Goal: Check status: Check status

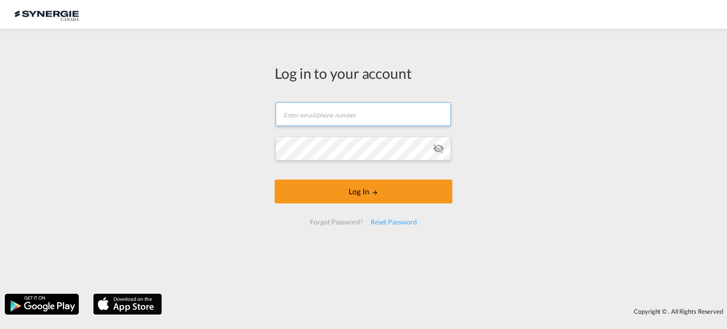
type input "[EMAIL_ADDRESS][DOMAIN_NAME]"
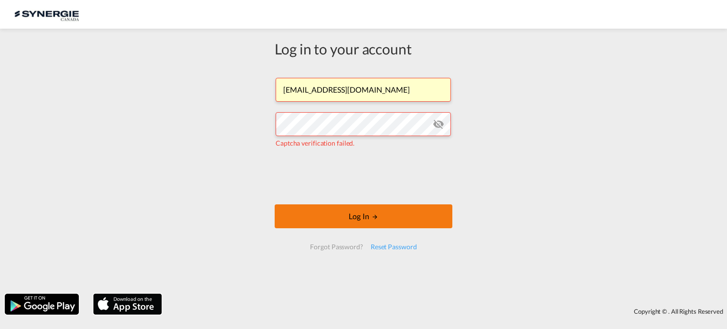
click at [360, 217] on button "Log In" at bounding box center [364, 217] width 178 height 24
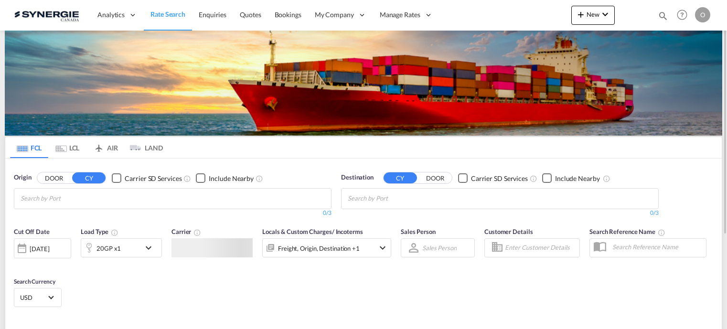
click at [662, 15] on md-icon "icon-magnify" at bounding box center [663, 16] width 11 height 11
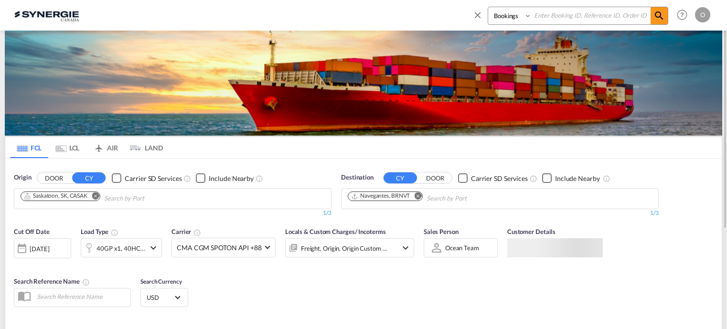
click at [570, 16] on input at bounding box center [591, 15] width 119 height 17
type input "SYC002684"
click at [662, 9] on span at bounding box center [659, 15] width 17 height 17
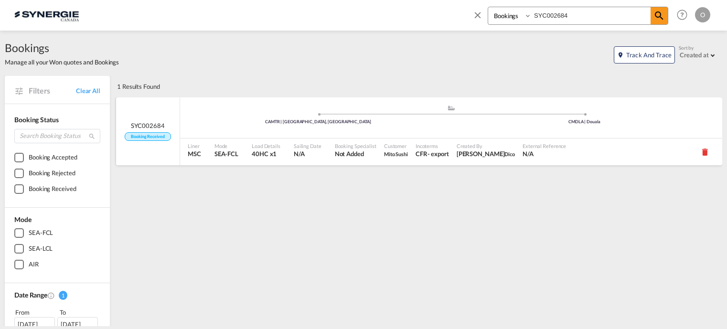
click at [327, 154] on div "Sailing Date N/A" at bounding box center [310, 152] width 41 height 27
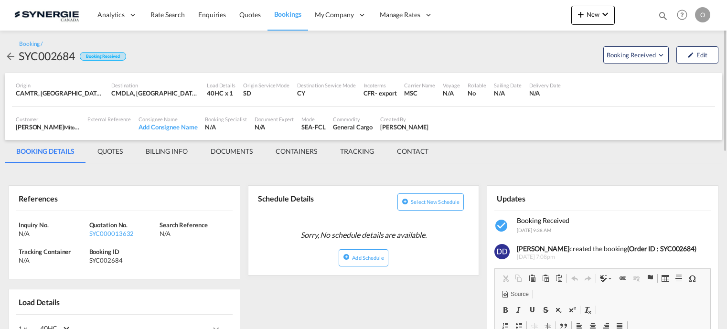
click at [115, 151] on md-tab-item "QUOTES" at bounding box center [110, 151] width 48 height 23
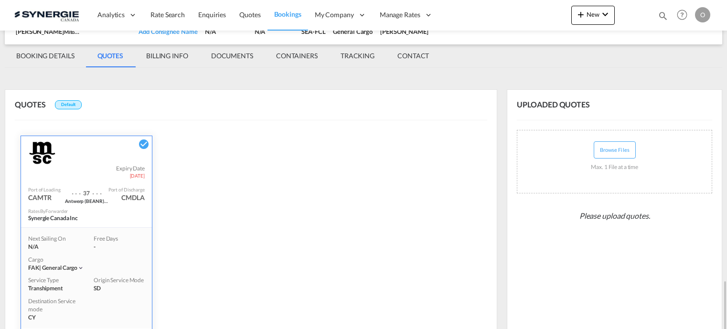
scroll to position [242, 0]
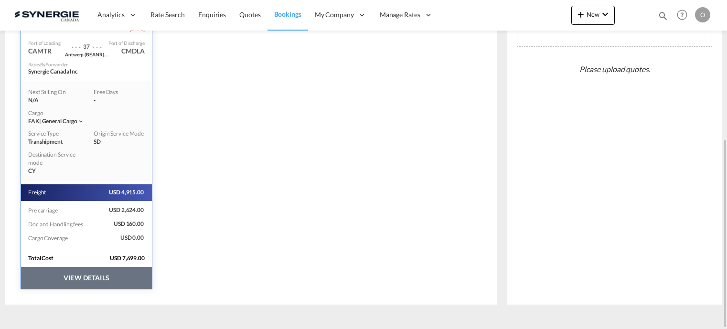
click at [83, 277] on button "VIEW DETAILS" at bounding box center [86, 278] width 131 height 22
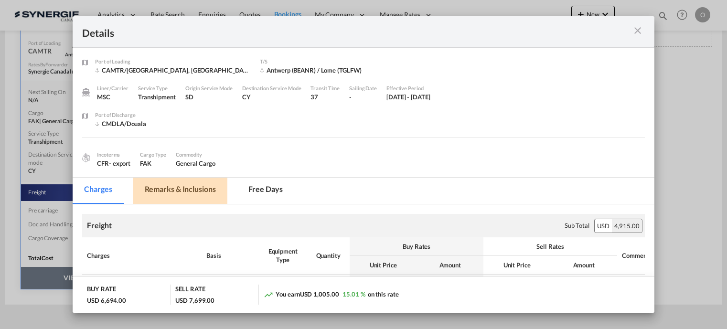
click at [207, 185] on md-tab-item "Remarks & Inclusions" at bounding box center [180, 191] width 94 height 26
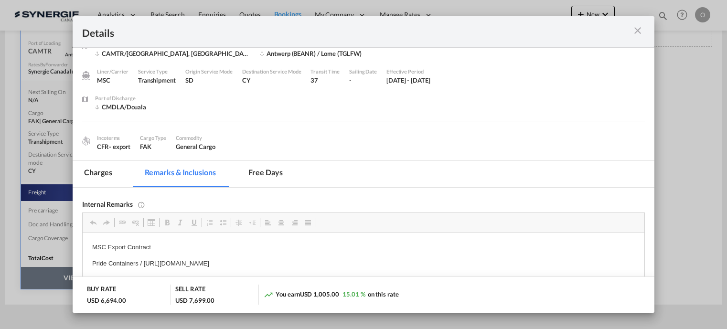
scroll to position [0, 0]
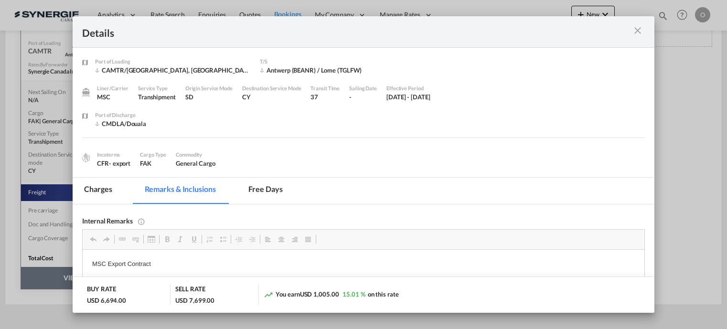
click at [638, 33] on md-icon "icon-close m-3 fg-AAA8AD cursor" at bounding box center [637, 30] width 11 height 11
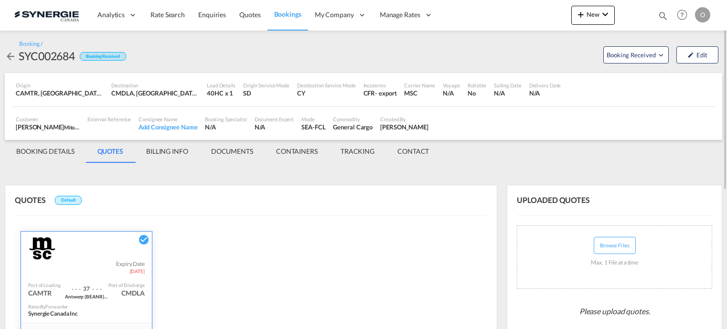
click at [58, 151] on md-tab-item "BOOKING DETAILS" at bounding box center [45, 151] width 81 height 23
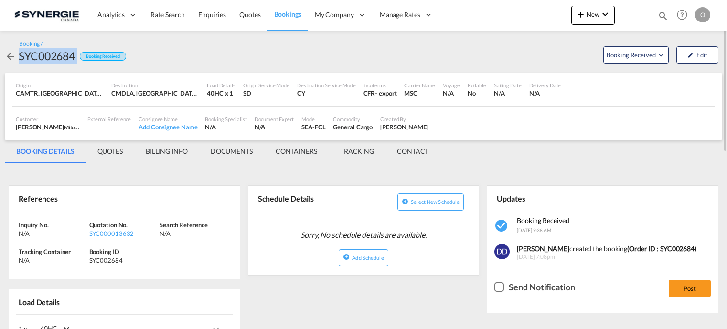
drag, startPoint x: 21, startPoint y: 55, endPoint x: 76, endPoint y: 59, distance: 55.1
click at [76, 59] on div "SYC002684 Booking Received" at bounding box center [65, 55] width 121 height 15
copy div "SYC002684"
